Goal: Task Accomplishment & Management: Manage account settings

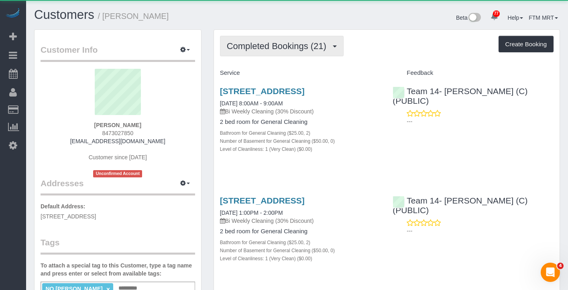
click at [343, 39] on button "Completed Bookings (21)" at bounding box center [282, 46] width 124 height 20
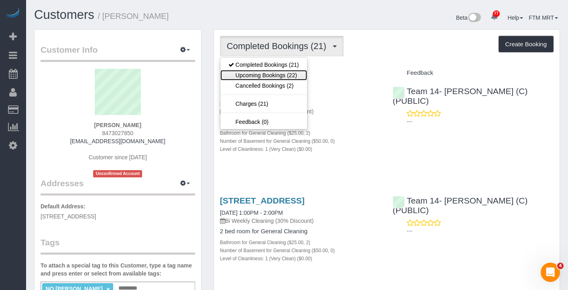
click at [282, 77] on link "Upcoming Bookings (22)" at bounding box center [264, 75] width 87 height 10
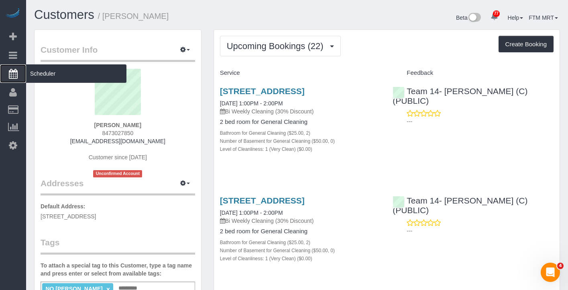
click at [63, 74] on span "Scheduler" at bounding box center [76, 73] width 100 height 18
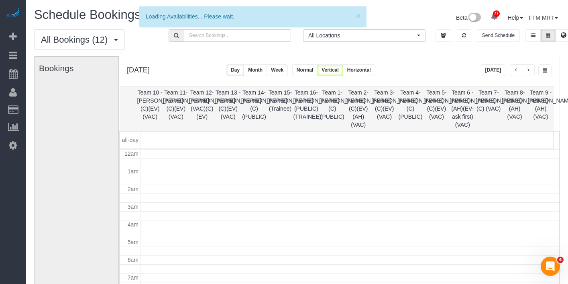
scroll to position [106, 0]
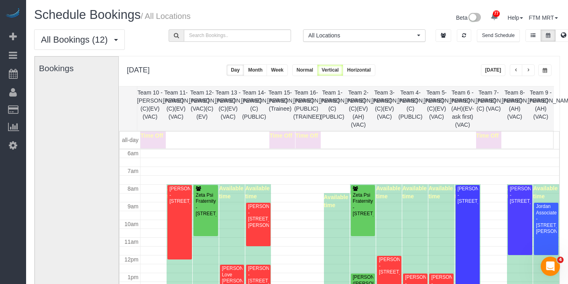
click at [548, 74] on button "button" at bounding box center [545, 70] width 13 height 12
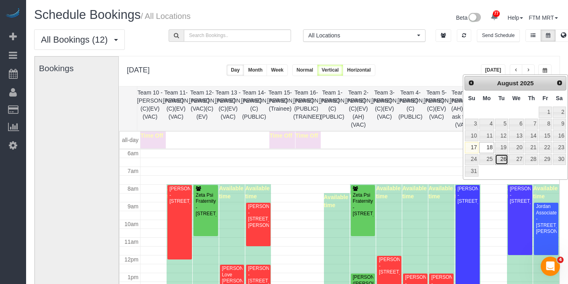
click at [499, 160] on link "26" at bounding box center [501, 159] width 13 height 11
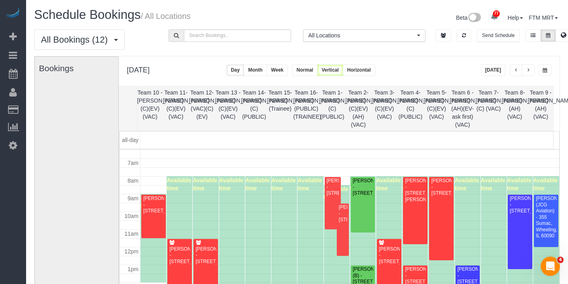
scroll to position [124, 0]
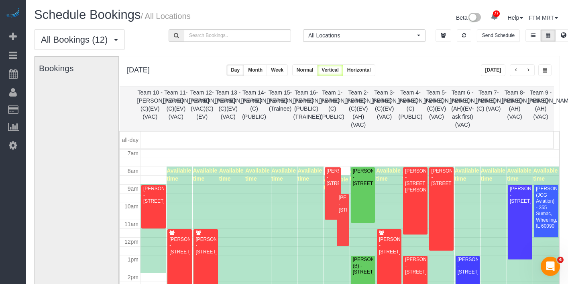
click at [547, 71] on span "button" at bounding box center [545, 70] width 4 height 5
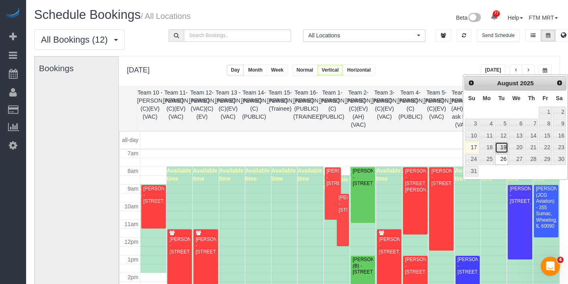
click at [499, 145] on link "19" at bounding box center [501, 147] width 13 height 11
type input "**********"
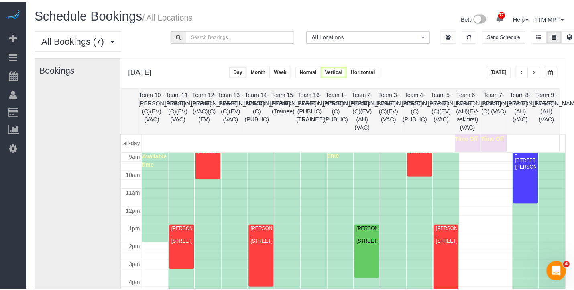
scroll to position [190, 0]
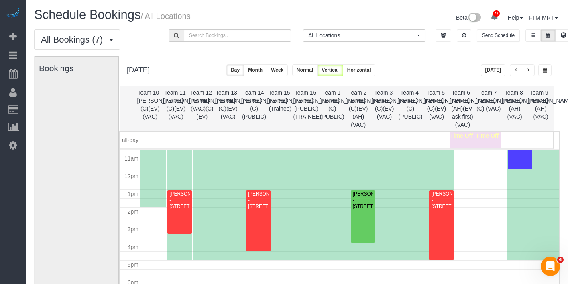
click at [265, 206] on div "Anna Truong - 1721 N Bissell St., Chicago, IL 60614" at bounding box center [258, 200] width 21 height 18
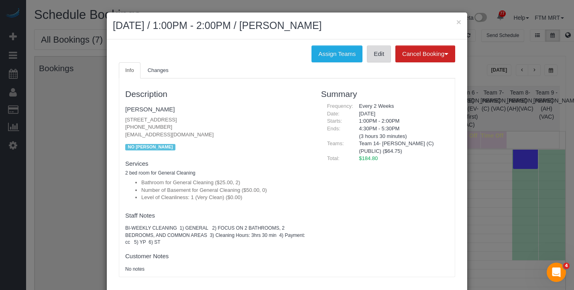
click at [371, 56] on link "Edit" at bounding box center [379, 53] width 24 height 17
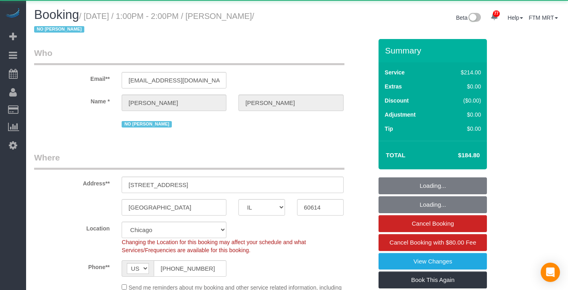
select select "IL"
select select "object:1193"
select select "512"
select select "2"
select select "number:1"
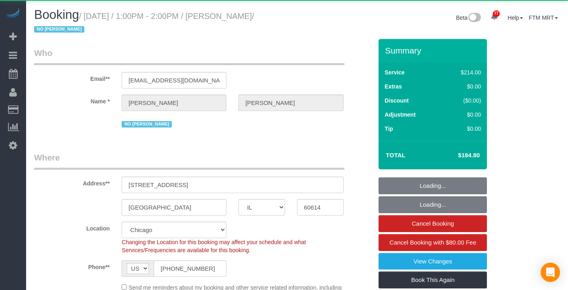
select select "number:58"
select select "number:139"
select select "number:105"
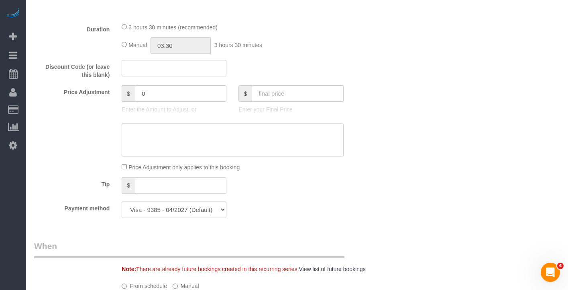
scroll to position [945, 0]
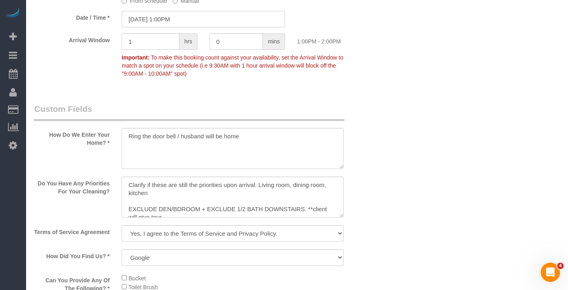
click at [194, 27] on input "[DATE] 1:00PM" at bounding box center [204, 19] width 164 height 16
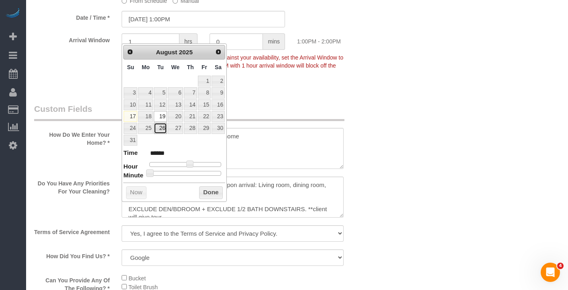
click at [162, 128] on link "26" at bounding box center [160, 128] width 13 height 11
type input "[DATE] 1:00PM"
click at [206, 188] on button "Done" at bounding box center [211, 192] width 24 height 13
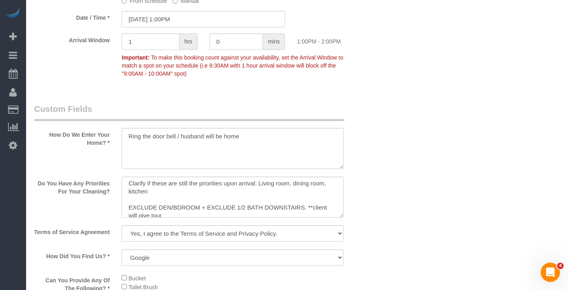
scroll to position [0, 0]
click at [123, 198] on textarea at bounding box center [233, 196] width 222 height 41
click at [125, 198] on textarea at bounding box center [233, 196] width 222 height 41
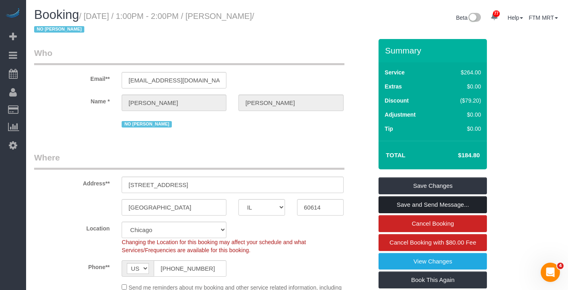
type textarea "For [DATE] cleaning- Client wants to include the office/3rd office- said she ca…"
click at [424, 200] on link "Save and Send Message..." at bounding box center [433, 204] width 108 height 17
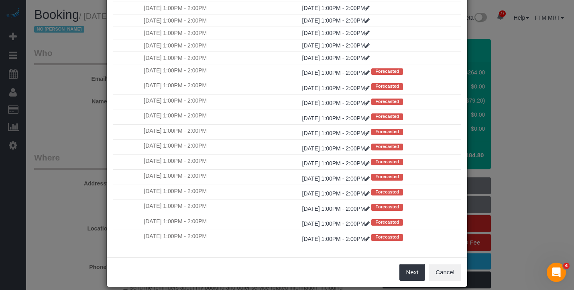
scroll to position [70, 0]
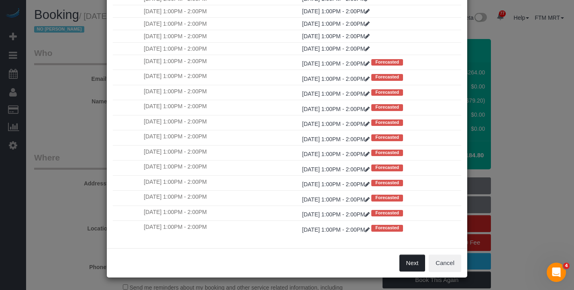
click at [409, 263] on button "Next" at bounding box center [413, 262] width 26 height 17
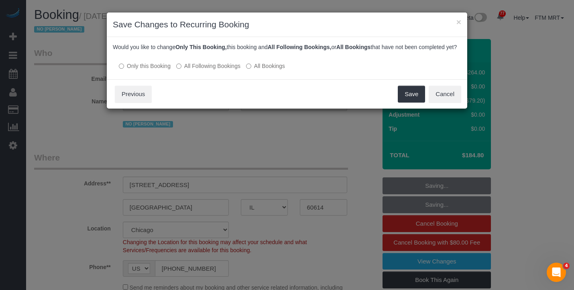
click at [231, 70] on label "All Following Bookings" at bounding box center [208, 66] width 64 height 8
click at [410, 100] on button "Save" at bounding box center [411, 94] width 27 height 17
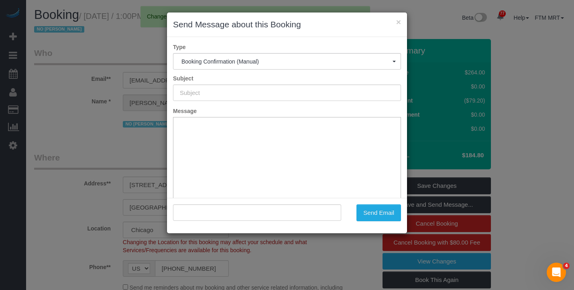
type input "Your Booking With Fresh Tech Maid, Confirmed!"
type input ""[PERSON_NAME]" <[EMAIL_ADDRESS][DOMAIN_NAME]>"
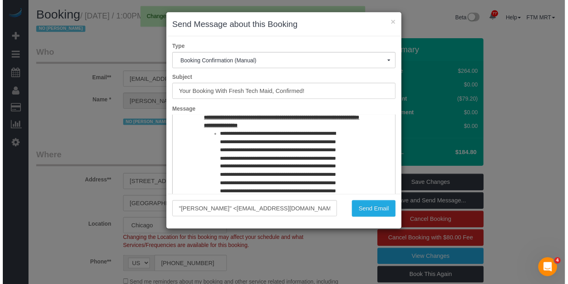
scroll to position [184, 0]
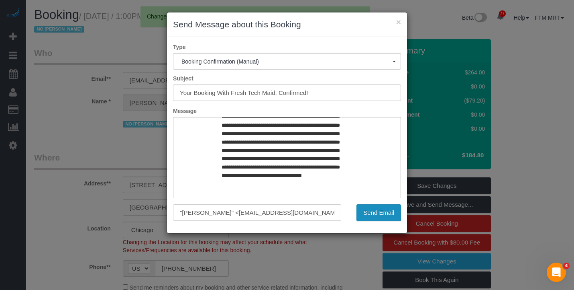
click at [391, 207] on button "Send Email" at bounding box center [379, 212] width 45 height 17
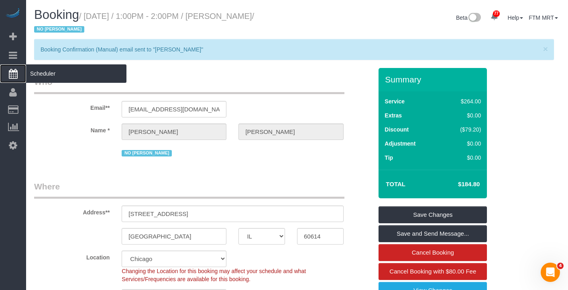
click at [50, 78] on span "Scheduler" at bounding box center [76, 73] width 100 height 18
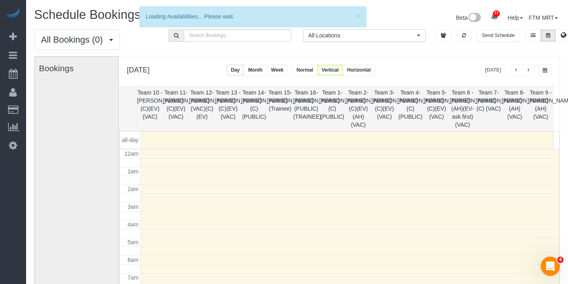
scroll to position [106, 0]
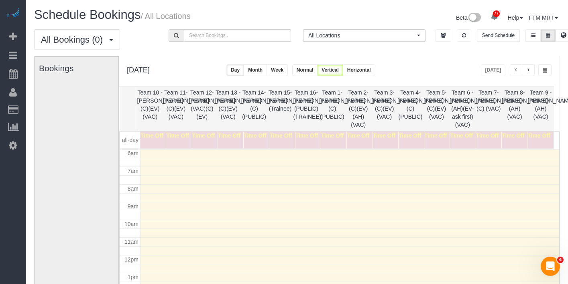
click at [536, 69] on div "[DATE]" at bounding box center [516, 70] width 71 height 12
click at [527, 69] on span "button" at bounding box center [529, 70] width 4 height 5
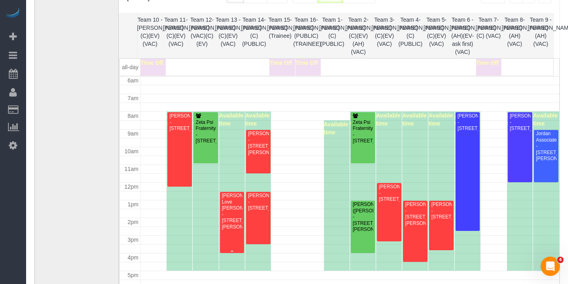
click at [225, 211] on div "[PERSON_NAME] Love [PERSON_NAME] - [STREET_ADDRESS][PERSON_NAME]" at bounding box center [232, 210] width 21 height 37
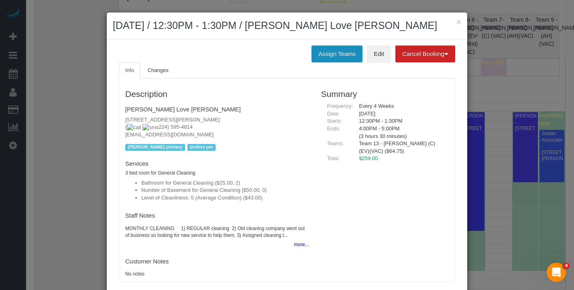
click at [337, 53] on button "Assign Teams" at bounding box center [337, 53] width 51 height 17
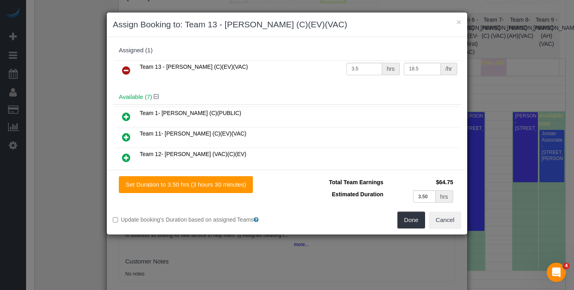
click at [123, 68] on icon at bounding box center [126, 70] width 8 height 10
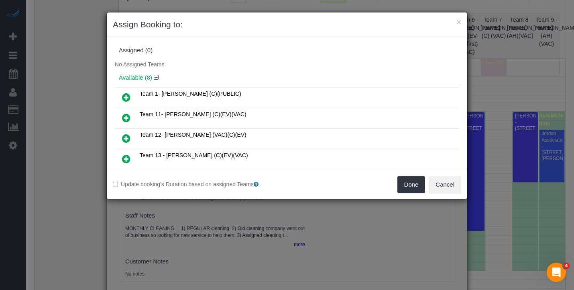
click at [126, 134] on icon at bounding box center [126, 138] width 8 height 10
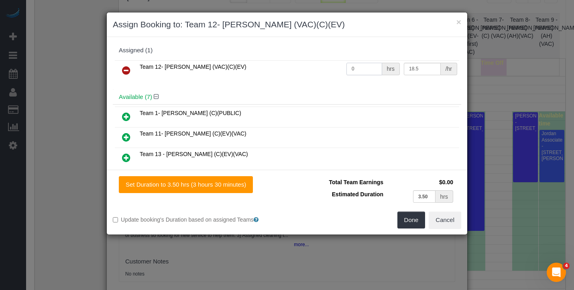
drag, startPoint x: 366, startPoint y: 67, endPoint x: 312, endPoint y: 68, distance: 54.2
click at [312, 68] on tr "Team 12- [PERSON_NAME] (VAC)(C)(EV) 0 hrs 18.5 /hr" at bounding box center [287, 70] width 345 height 20
type input "3.5"
click at [422, 217] on button "Done" at bounding box center [412, 219] width 28 height 17
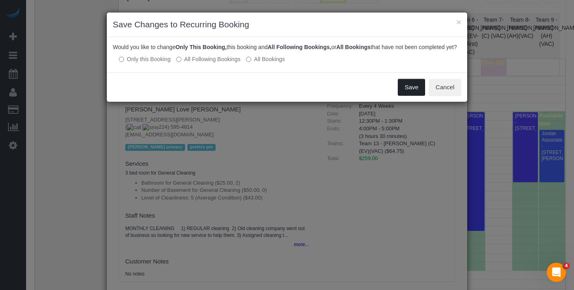
click at [406, 92] on button "Save" at bounding box center [411, 87] width 27 height 17
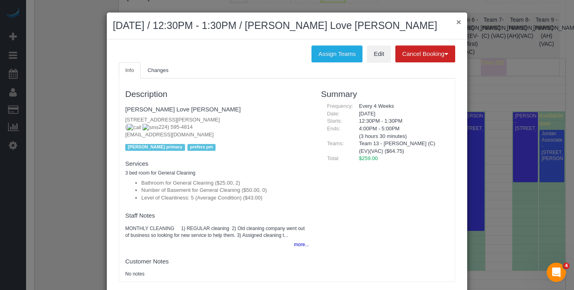
click at [457, 23] on button "×" at bounding box center [459, 22] width 5 height 8
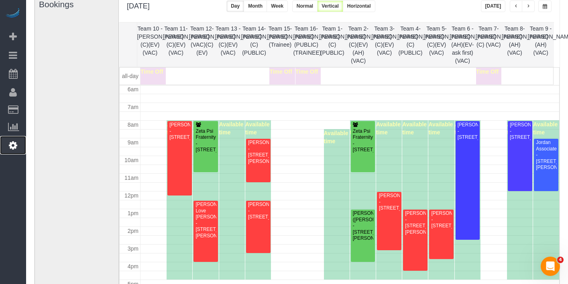
click at [14, 147] on icon at bounding box center [13, 145] width 8 height 10
select select "1"
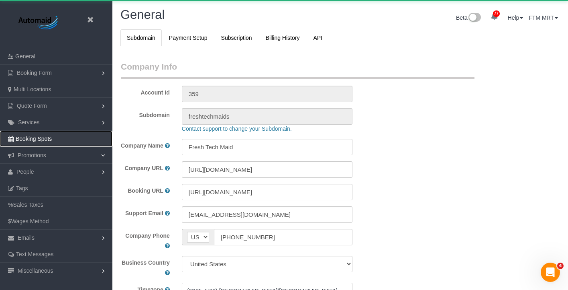
click at [10, 143] on link "Booking Spots" at bounding box center [56, 139] width 112 height 16
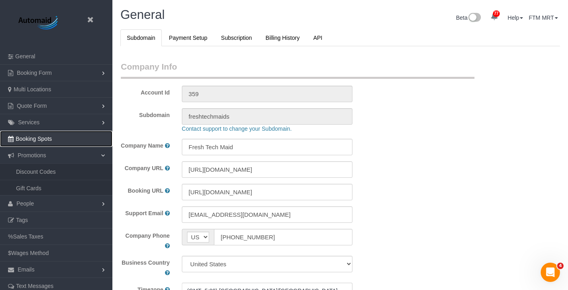
scroll to position [1850, 568]
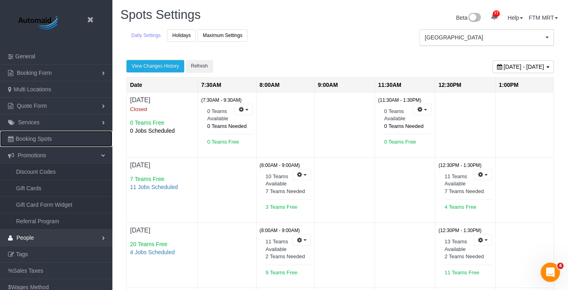
scroll to position [583, 568]
click at [41, 237] on link "People" at bounding box center [56, 237] width 112 height 16
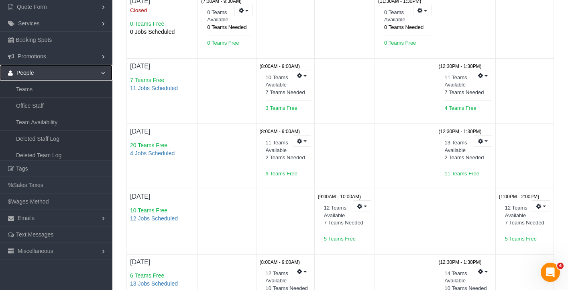
scroll to position [163, 0]
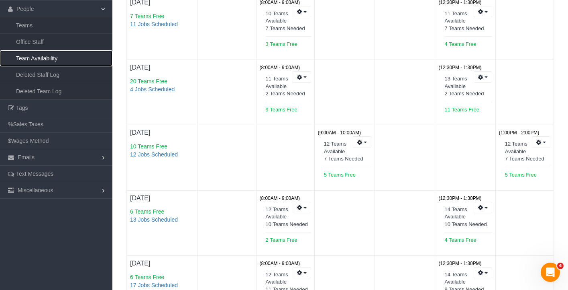
click at [44, 59] on link "Team Availability" at bounding box center [56, 58] width 112 height 16
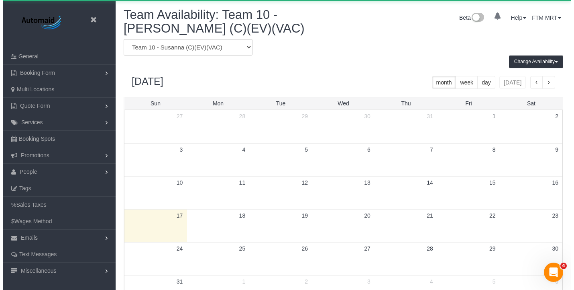
scroll to position [337, 568]
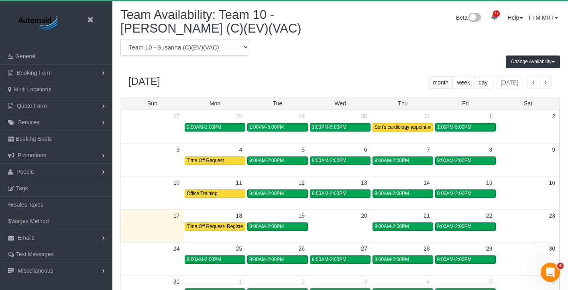
click at [223, 51] on select "Team 1- [PERSON_NAME] (C)(PUBLIC) Team 10 - [PERSON_NAME] (C)(EV)(VAC) Team 11-…" at bounding box center [185, 47] width 129 height 16
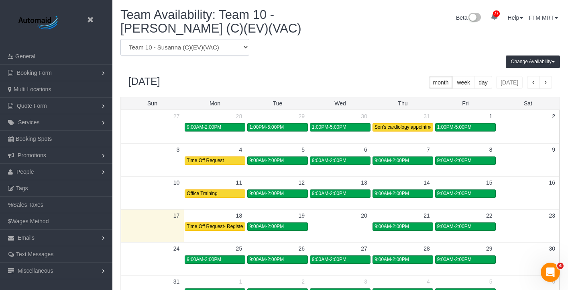
select select "number:6563"
click at [121, 39] on select "Team 1- [PERSON_NAME] (C)(PUBLIC) Team 10 - [PERSON_NAME] (C)(EV)(VAC) Team 11-…" at bounding box center [185, 47] width 129 height 16
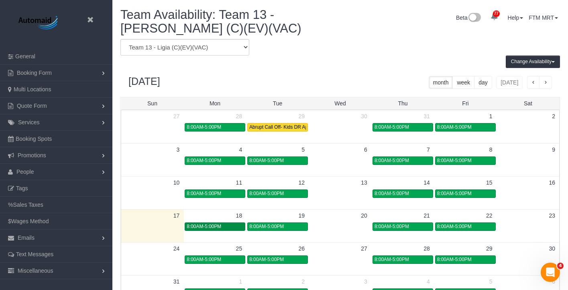
click at [238, 229] on div "8:00AM-5:00PM" at bounding box center [215, 226] width 57 height 6
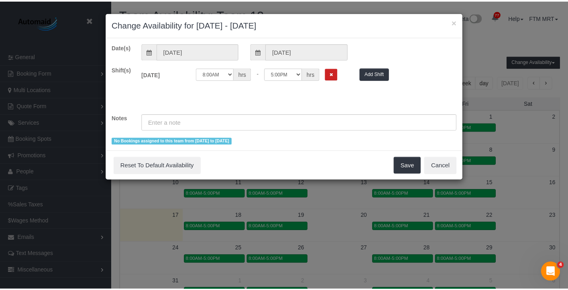
scroll to position [337, 574]
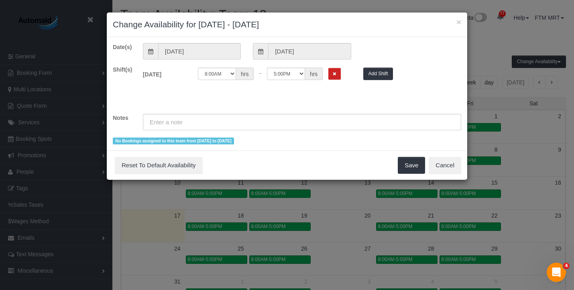
click at [342, 78] on div "12:00AM 12:05AM 12:10AM 12:15AM 12:20AM 12:25AM 12:30AM 12:35AM 12:40AM 12:45AM…" at bounding box center [274, 73] width 153 height 12
click at [337, 72] on button "Remove Shift" at bounding box center [335, 74] width 12 height 12
click at [302, 125] on input "text" at bounding box center [302, 122] width 319 height 16
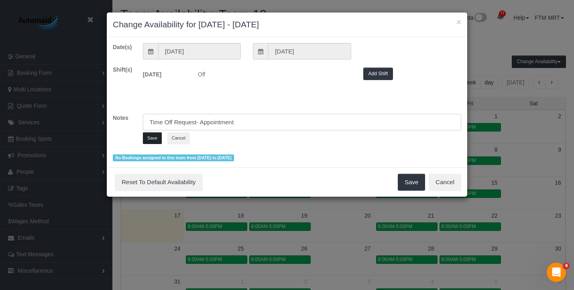
type input "Time Off Request- Appointment"
click at [149, 139] on button "Save" at bounding box center [152, 138] width 19 height 12
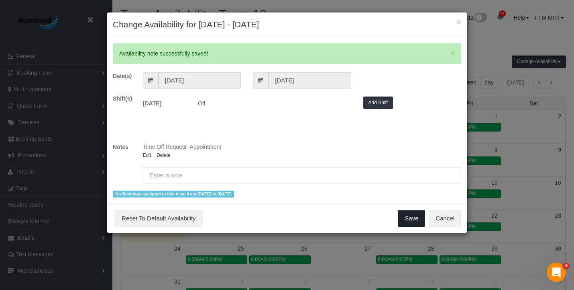
drag, startPoint x: 418, startPoint y: 215, endPoint x: 338, endPoint y: 90, distance: 148.3
click at [418, 215] on button "Save" at bounding box center [411, 218] width 27 height 17
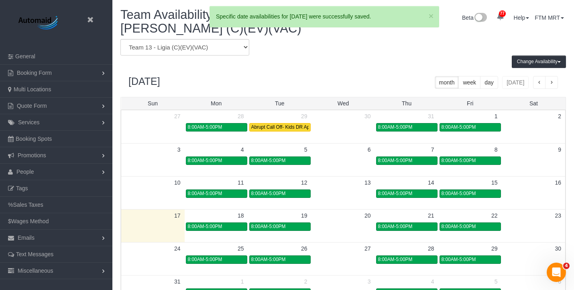
scroll to position [39835, 39604]
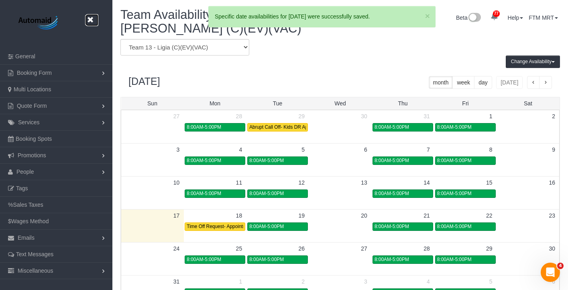
click at [89, 20] on icon at bounding box center [90, 20] width 10 height 10
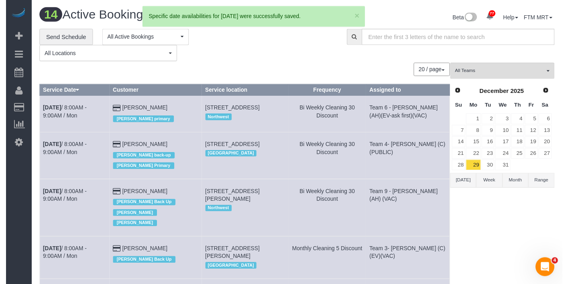
scroll to position [882, 568]
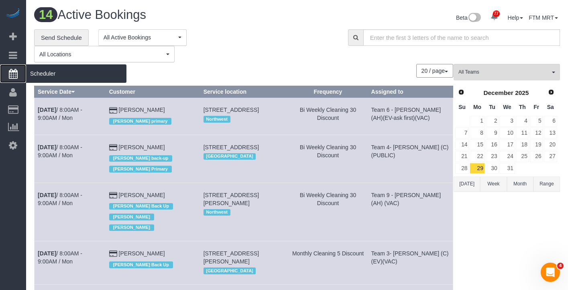
click at [56, 76] on span "Scheduler" at bounding box center [76, 73] width 100 height 18
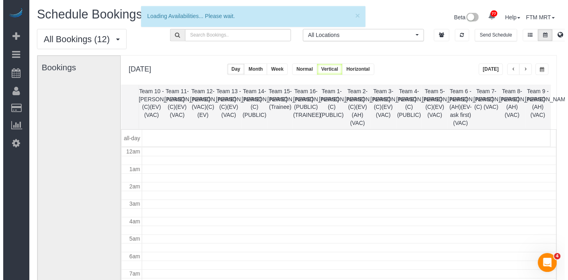
scroll to position [106, 0]
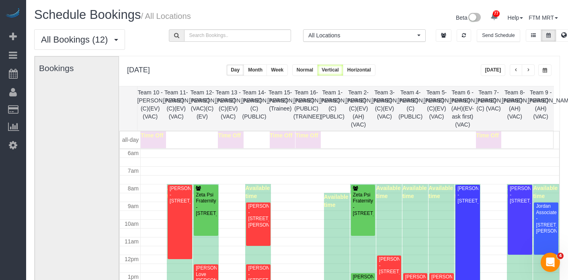
click at [529, 69] on span "button" at bounding box center [528, 70] width 4 height 5
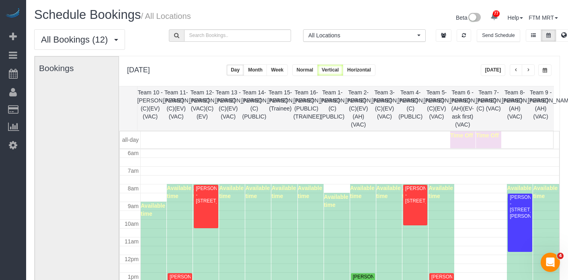
click at [529, 69] on span "button" at bounding box center [528, 70] width 4 height 5
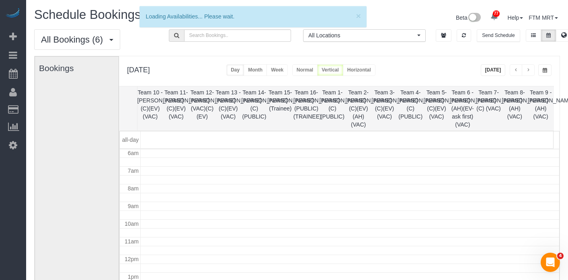
click at [529, 69] on span "button" at bounding box center [528, 70] width 4 height 5
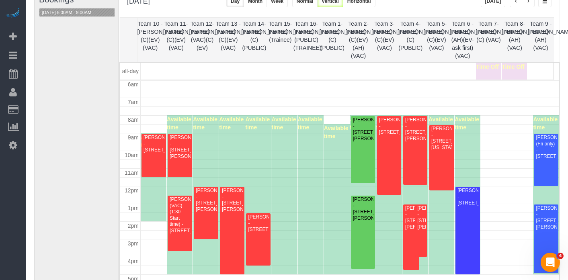
scroll to position [69, 0]
click at [72, 13] on button "[DATE] 8:00AM - 9:00AM" at bounding box center [66, 12] width 54 height 8
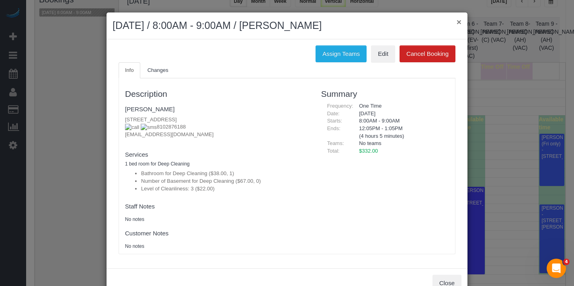
click at [456, 22] on button "×" at bounding box center [458, 22] width 5 height 8
